Goal: Navigation & Orientation: Find specific page/section

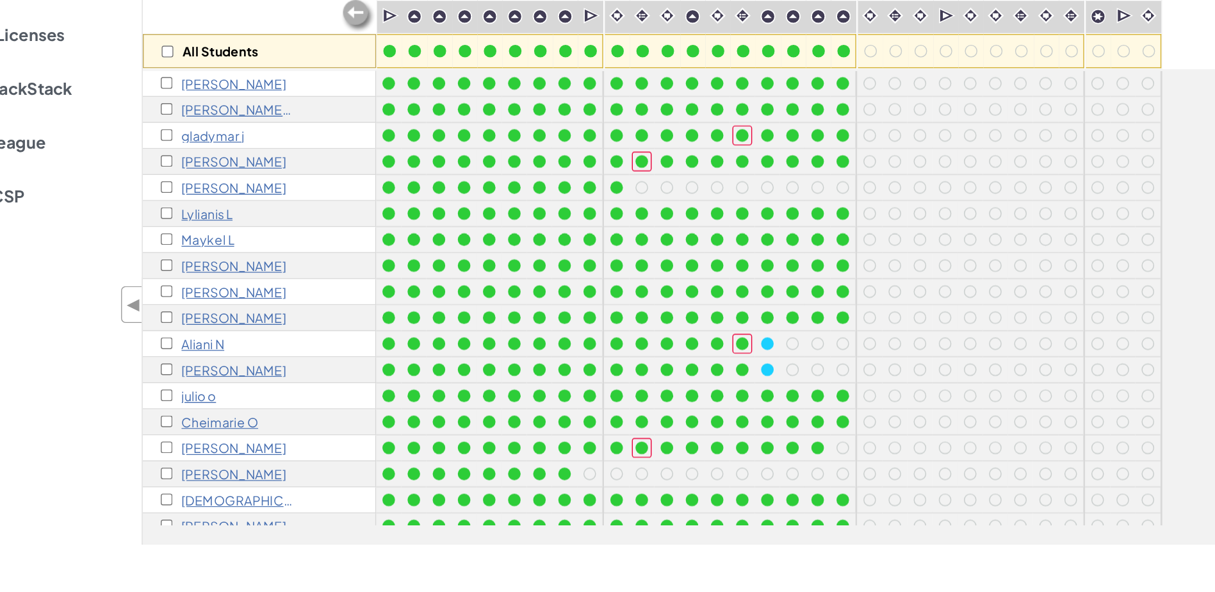
scroll to position [20, 0]
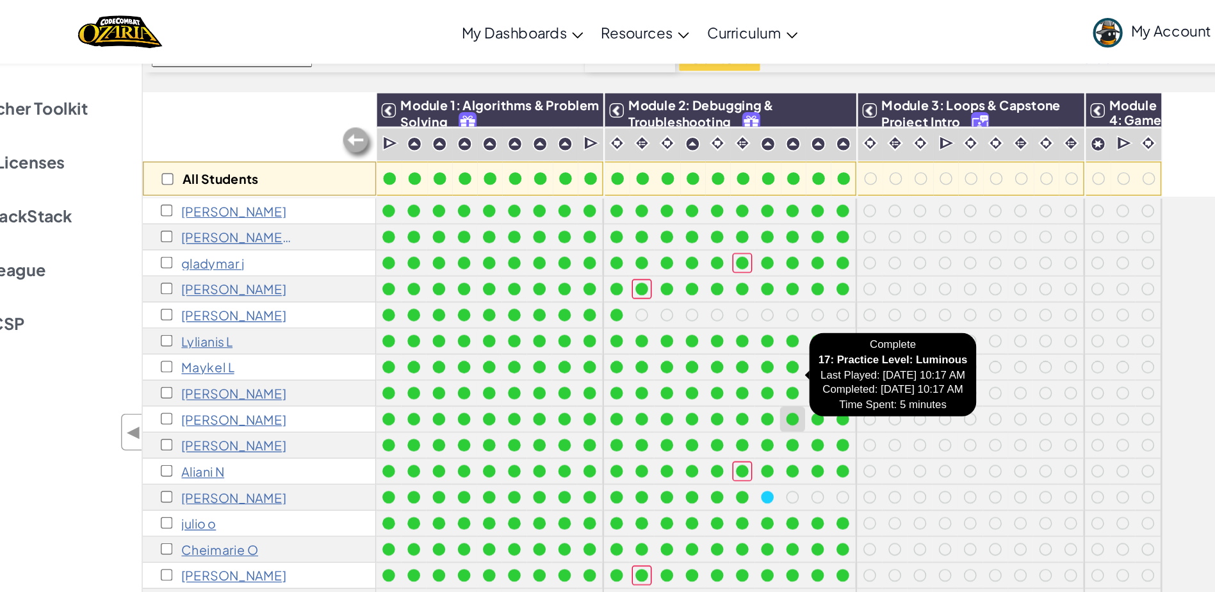
scroll to position [20, 0]
